Goal: Navigation & Orientation: Find specific page/section

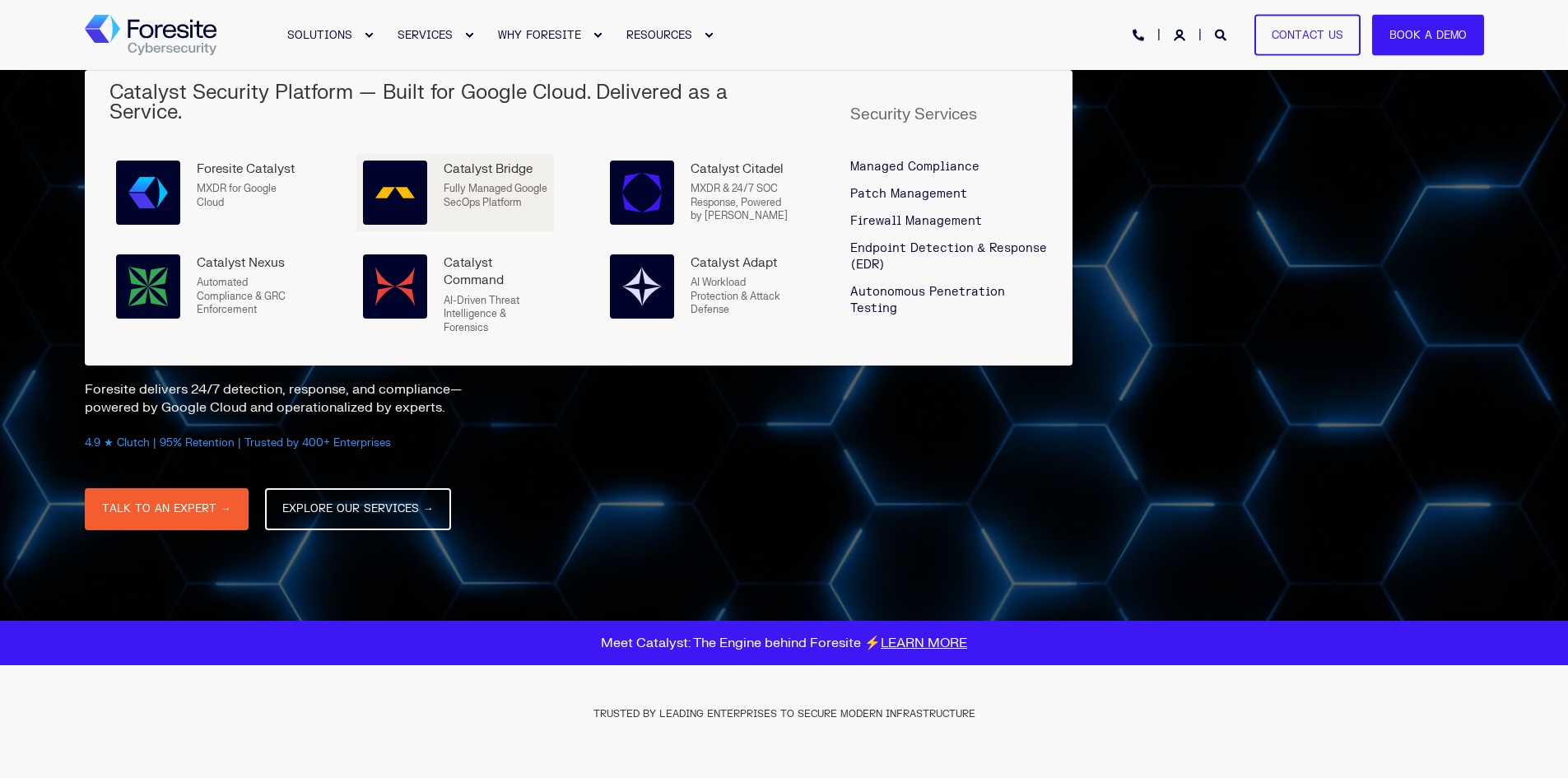
click at [416, 169] on div at bounding box center [395, 192] width 65 height 65
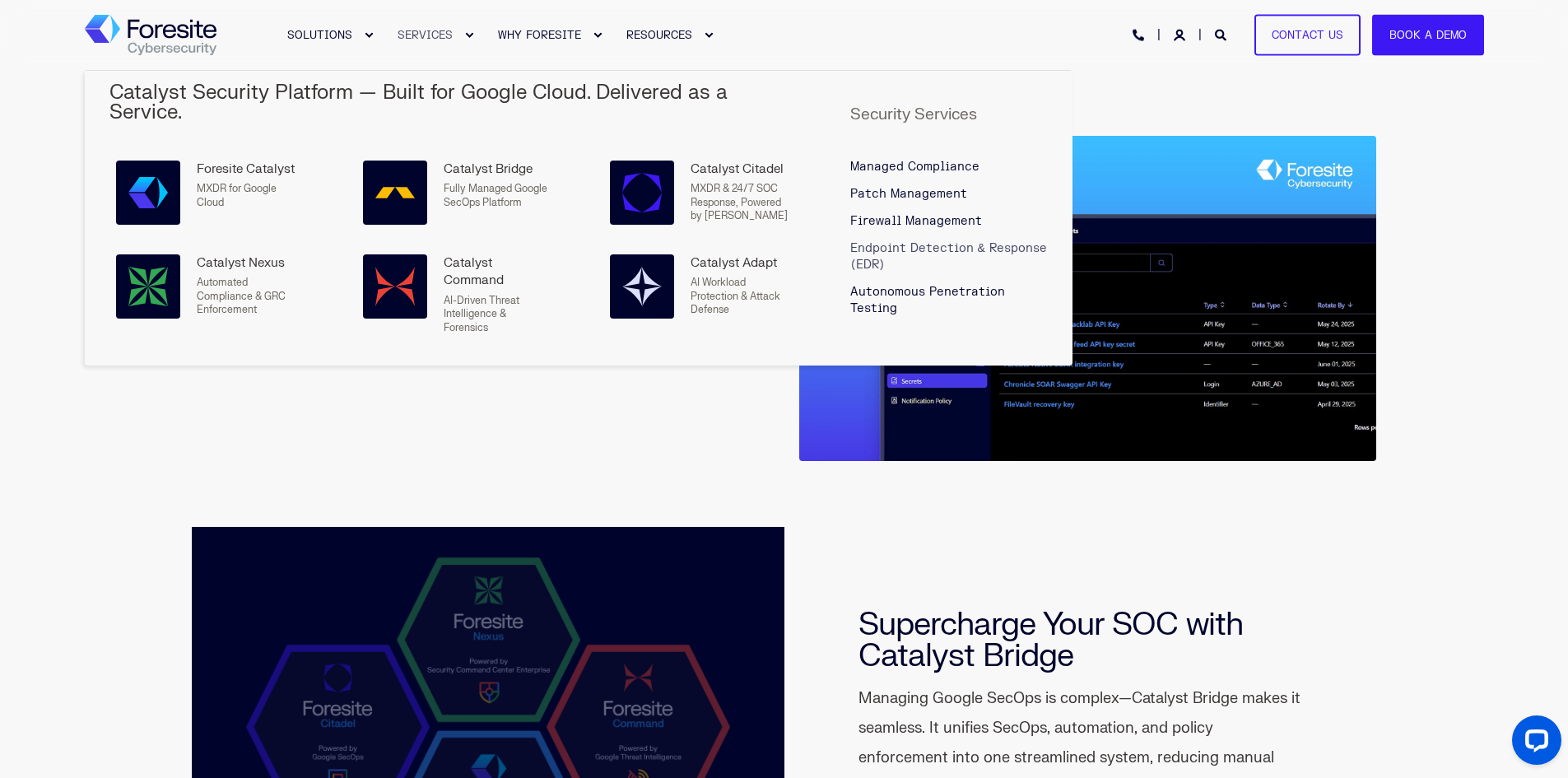
click at [923, 241] on span "Endpoint Detection & Response (EDR)" at bounding box center [948, 257] width 197 height 30
